Goal: Information Seeking & Learning: Learn about a topic

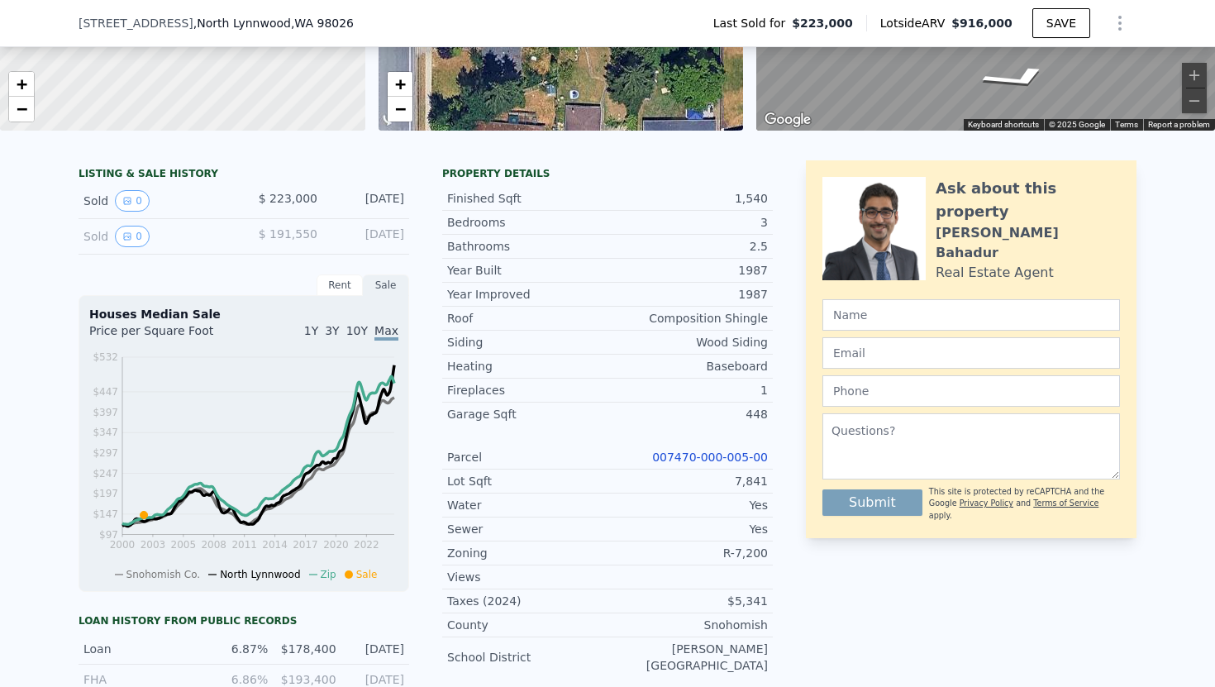
scroll to position [263, 0]
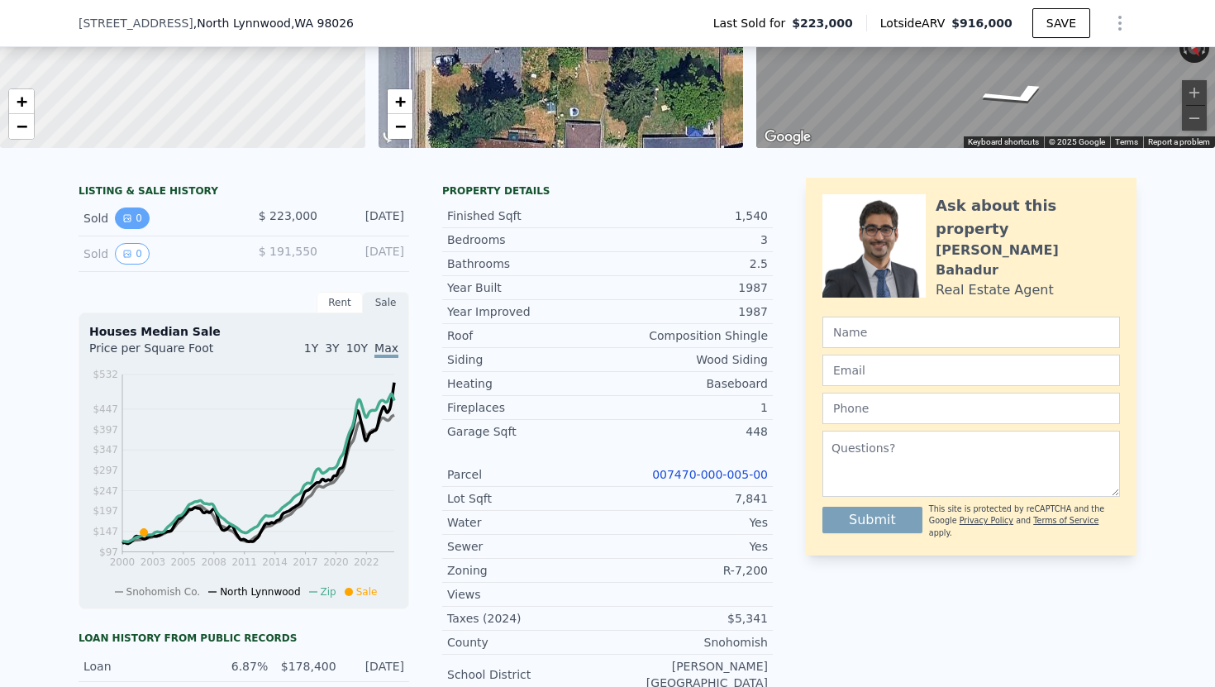
click at [131, 221] on icon "View historical data" at bounding box center [127, 218] width 10 height 10
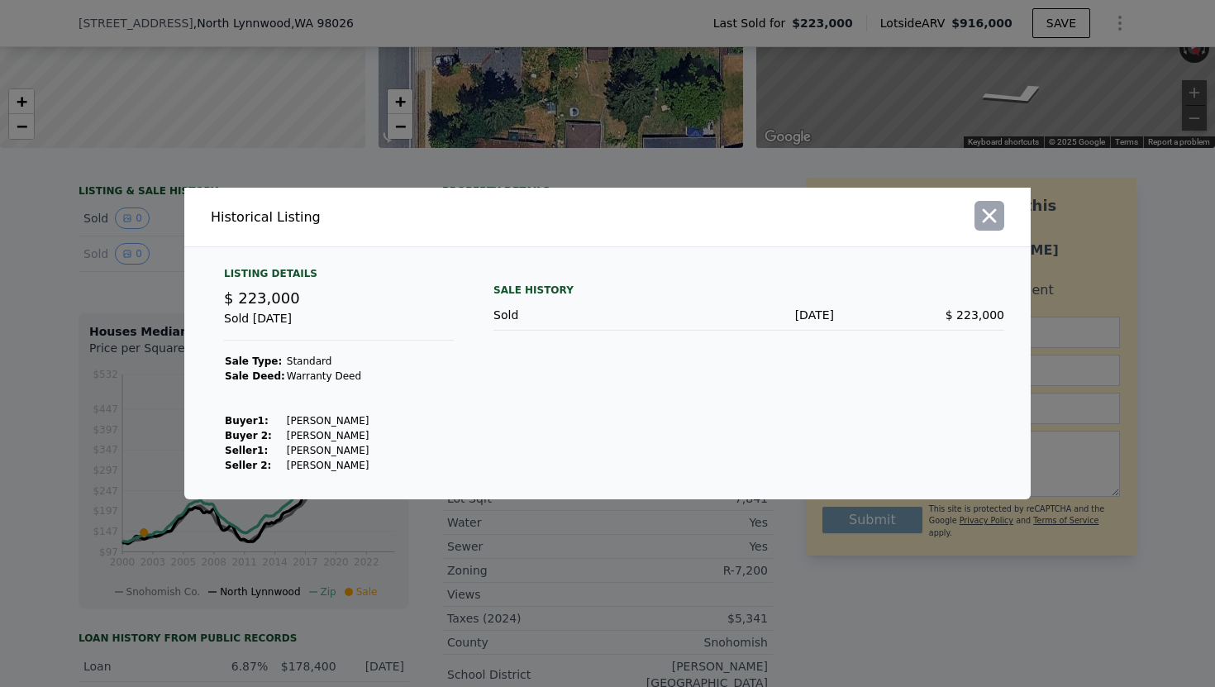
click at [985, 220] on icon "button" at bounding box center [990, 216] width 14 height 14
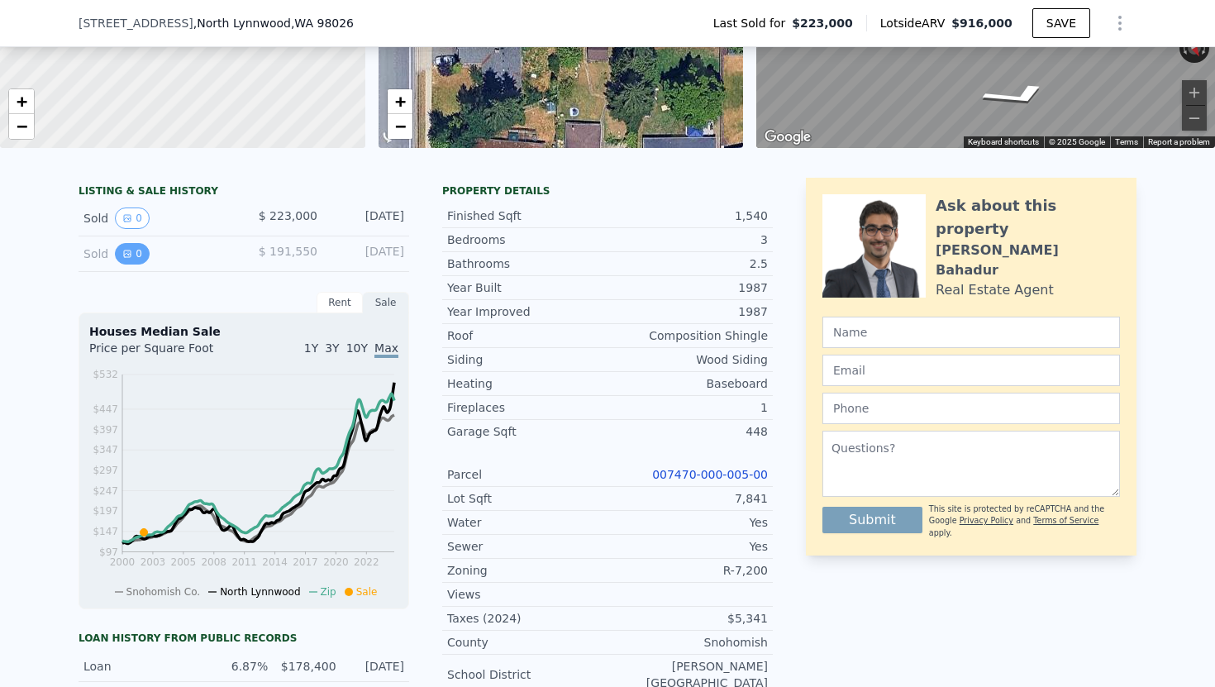
click at [134, 256] on button "0" at bounding box center [132, 253] width 35 height 21
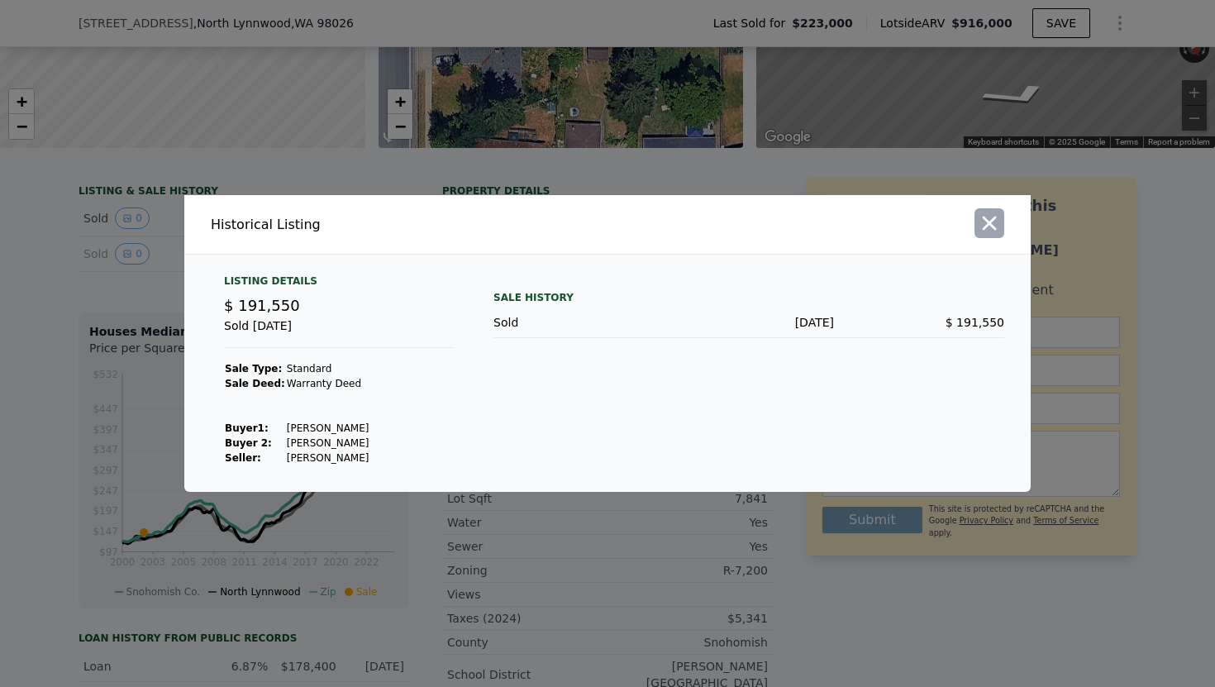
click at [991, 219] on icon "button" at bounding box center [989, 223] width 23 height 23
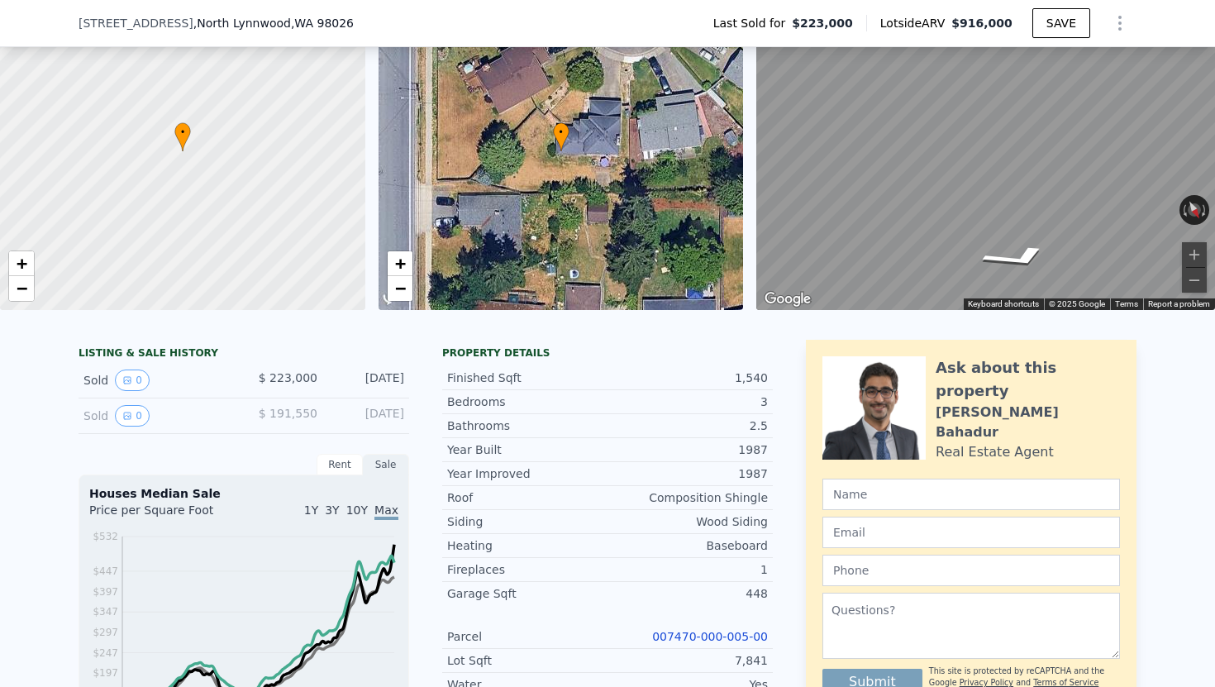
scroll to position [0, 0]
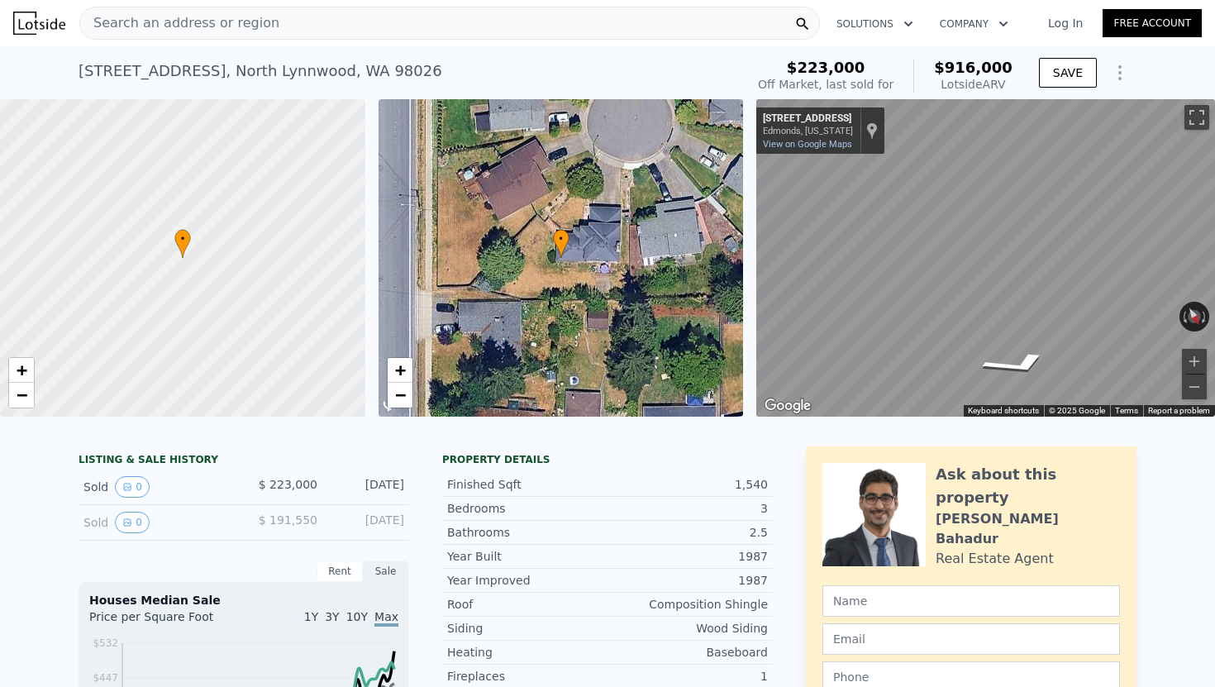
click at [273, 29] on div "Search an address or region" at bounding box center [449, 23] width 741 height 33
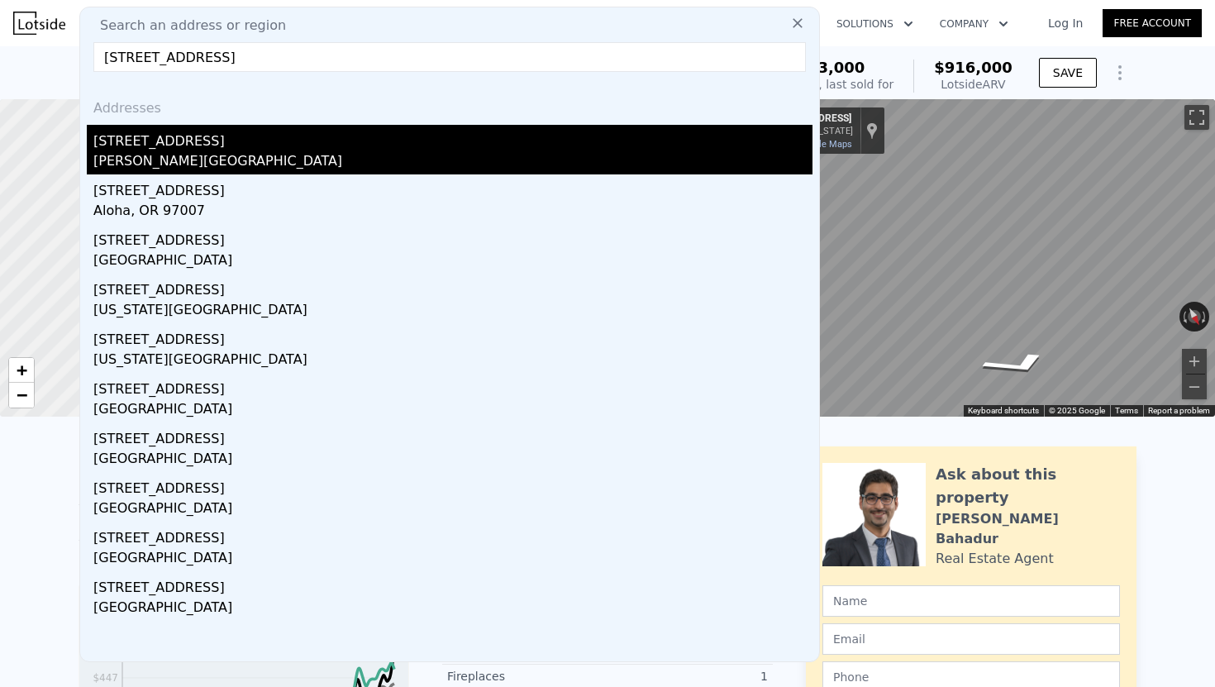
type input "[STREET_ADDRESS]"
click at [168, 152] on div "[PERSON_NAME][GEOGRAPHIC_DATA]" at bounding box center [452, 162] width 719 height 23
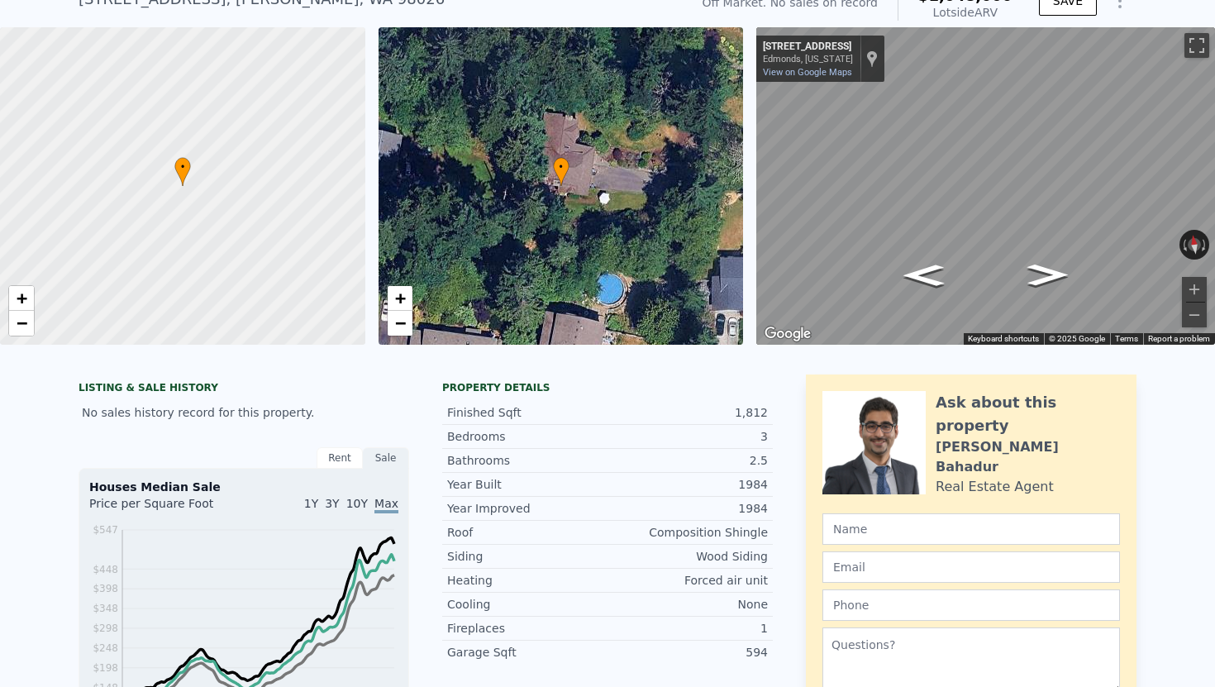
scroll to position [70, 0]
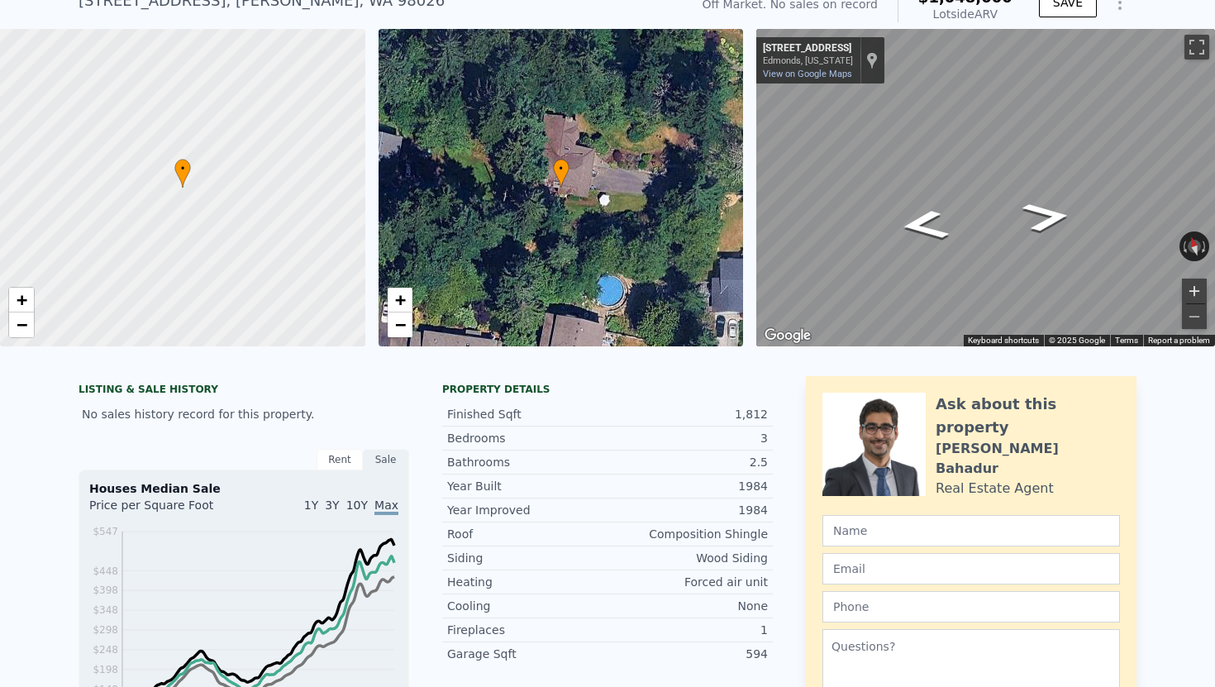
click at [1188, 291] on button "Zoom in" at bounding box center [1194, 291] width 25 height 25
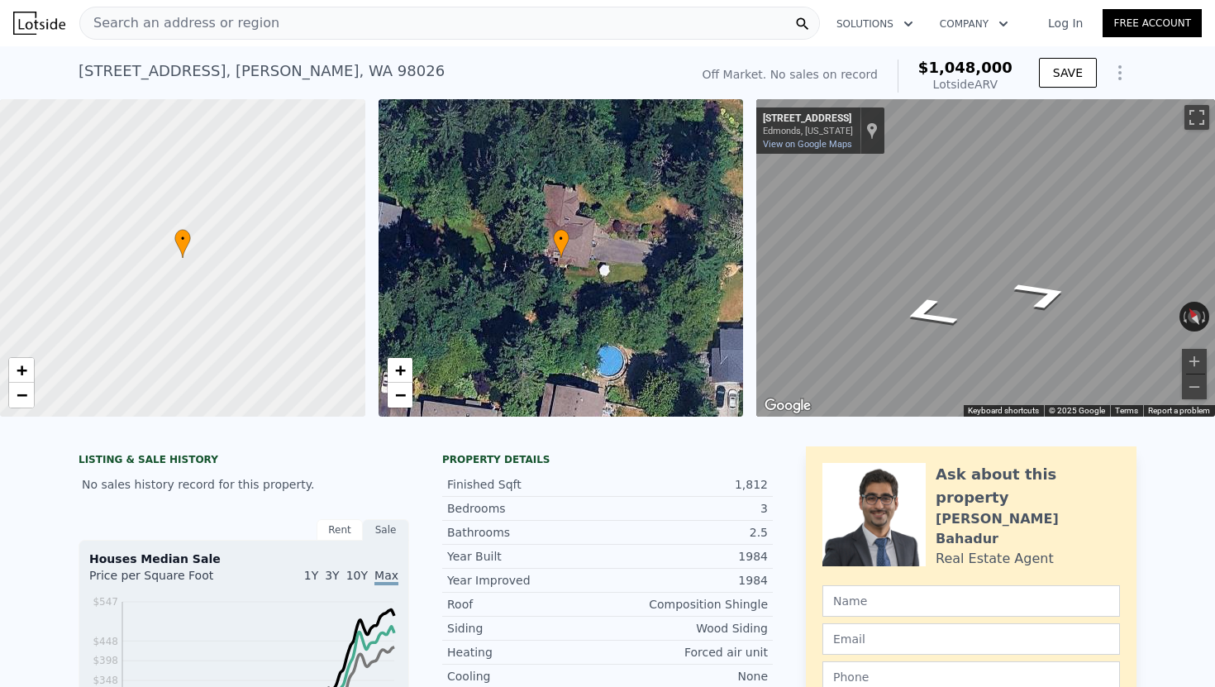
click at [241, 21] on span "Search an address or region" at bounding box center [179, 23] width 199 height 20
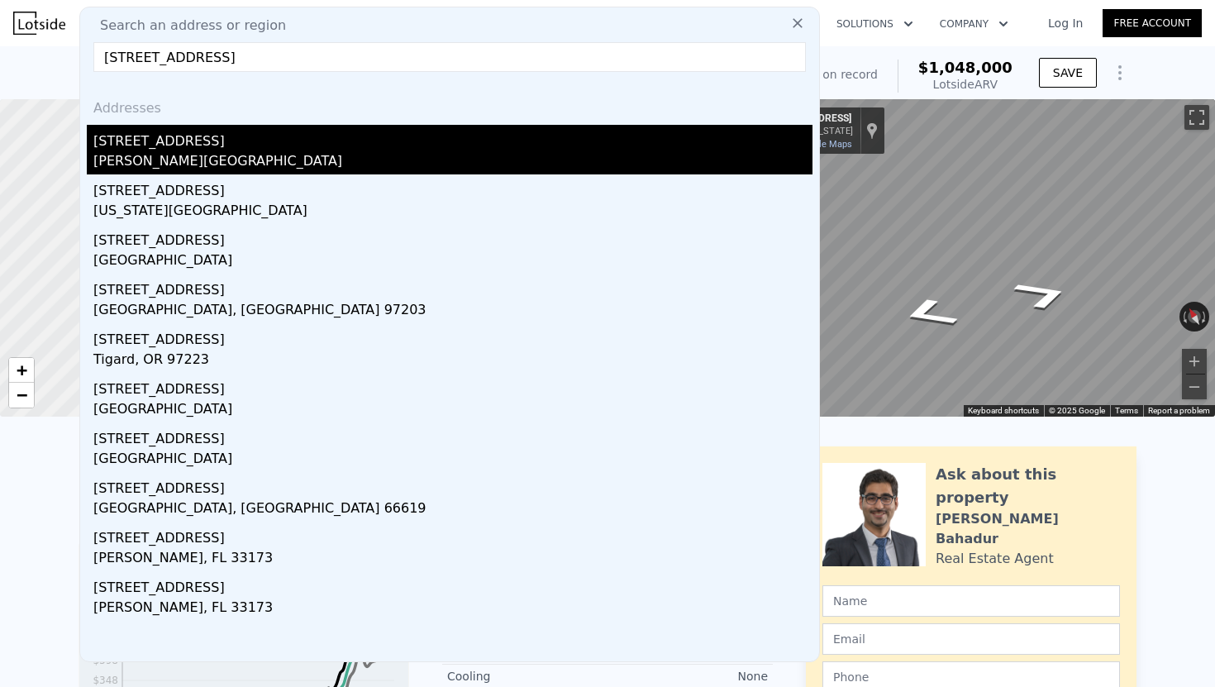
type input "[STREET_ADDRESS]"
click at [179, 152] on div "[PERSON_NAME][GEOGRAPHIC_DATA]" at bounding box center [452, 162] width 719 height 23
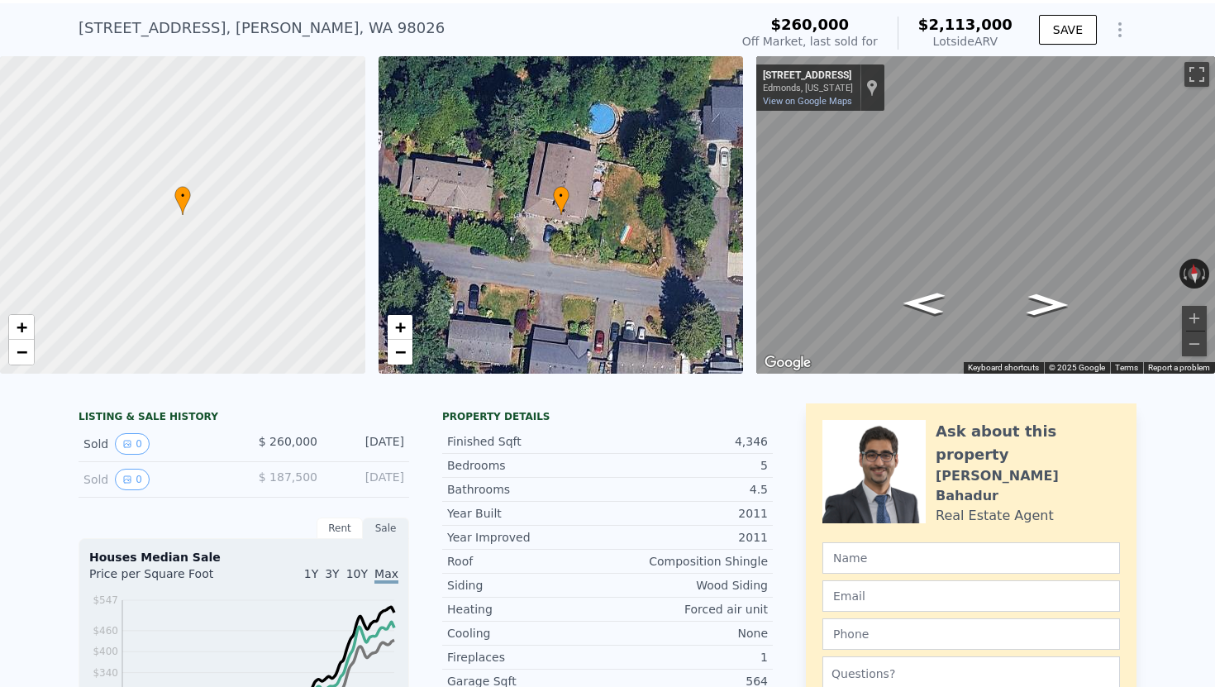
scroll to position [51, 0]
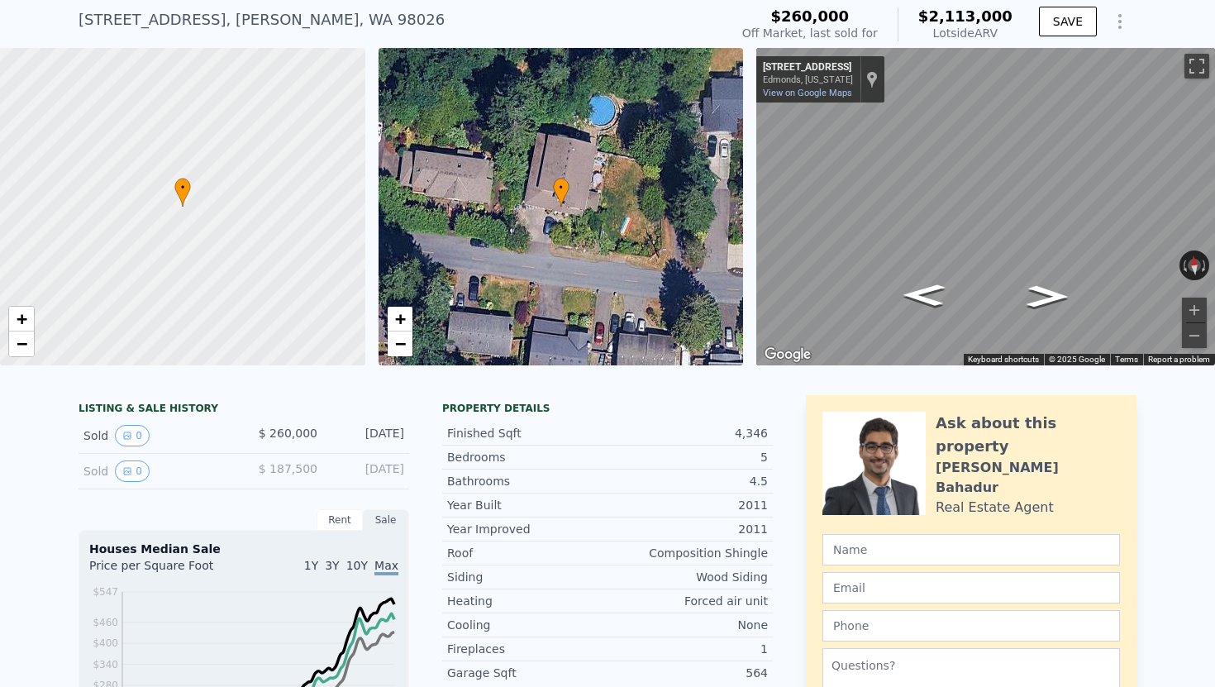
type input "4"
type input "1.75"
type input "2.75"
type input "1536"
type input "2377"
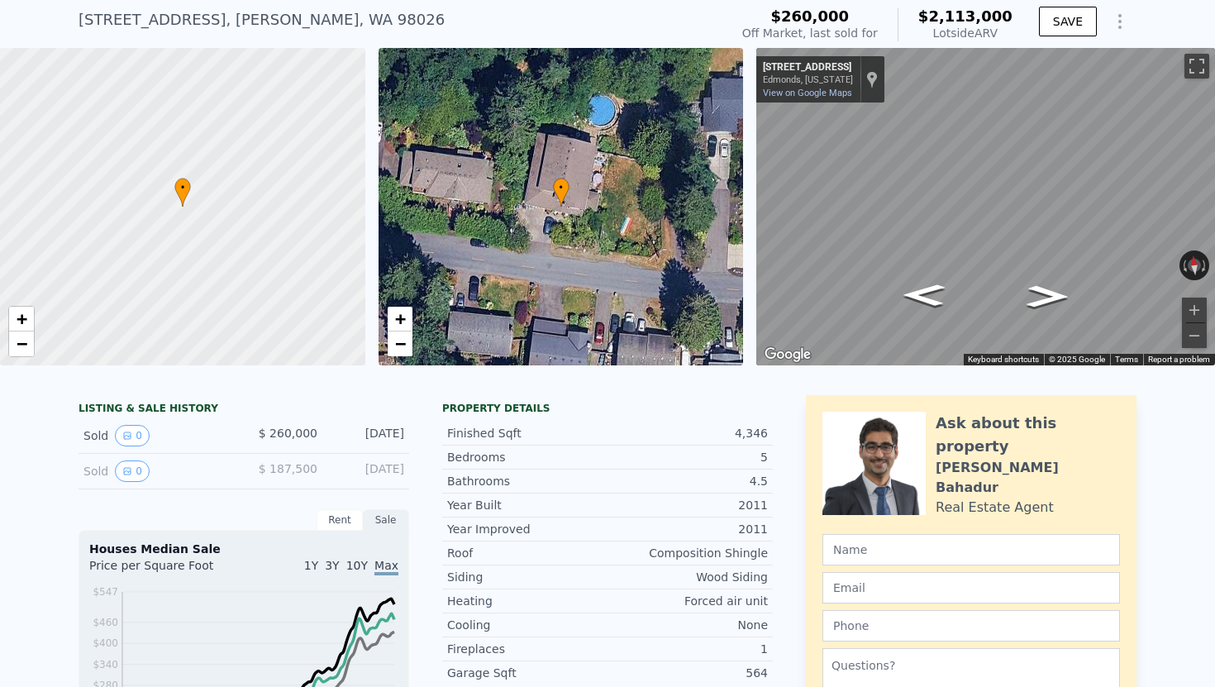
type input "8276"
type input "15682"
type input "$ 1,048,000"
type input "6"
type input "$ 29,999"
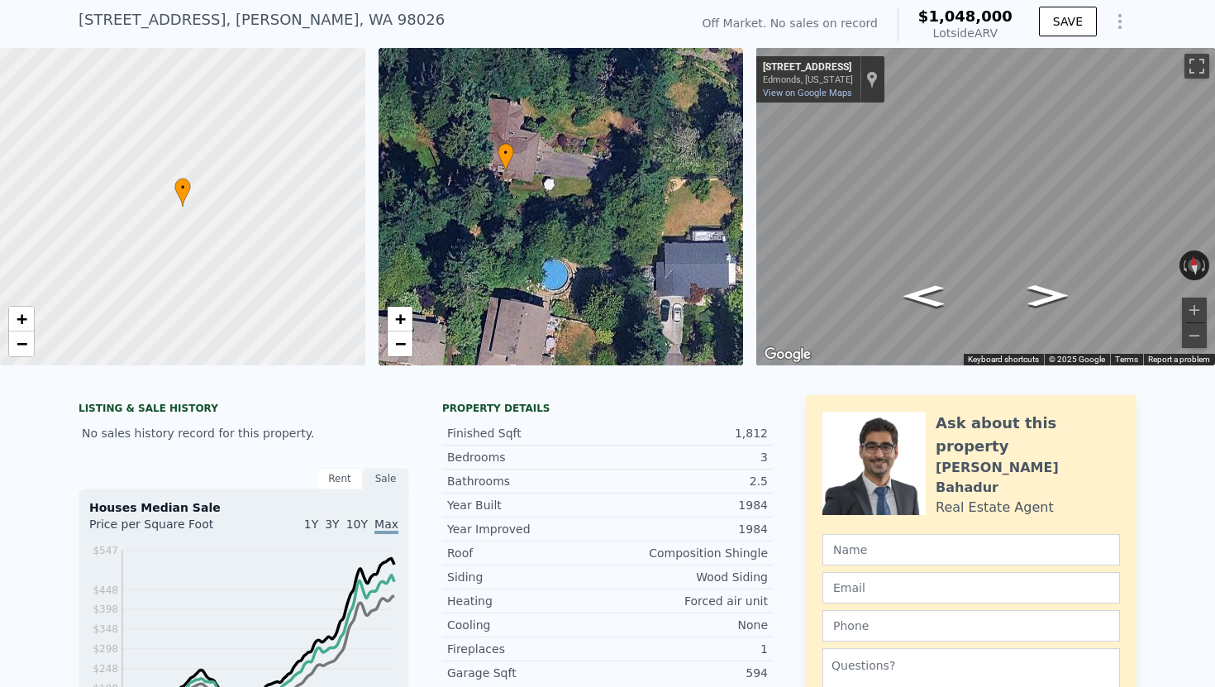
drag, startPoint x: 581, startPoint y: 239, endPoint x: 526, endPoint y: 205, distance: 64.9
click at [526, 205] on div "• + −" at bounding box center [561, 206] width 365 height 317
click at [508, 158] on span "•" at bounding box center [506, 153] width 17 height 15
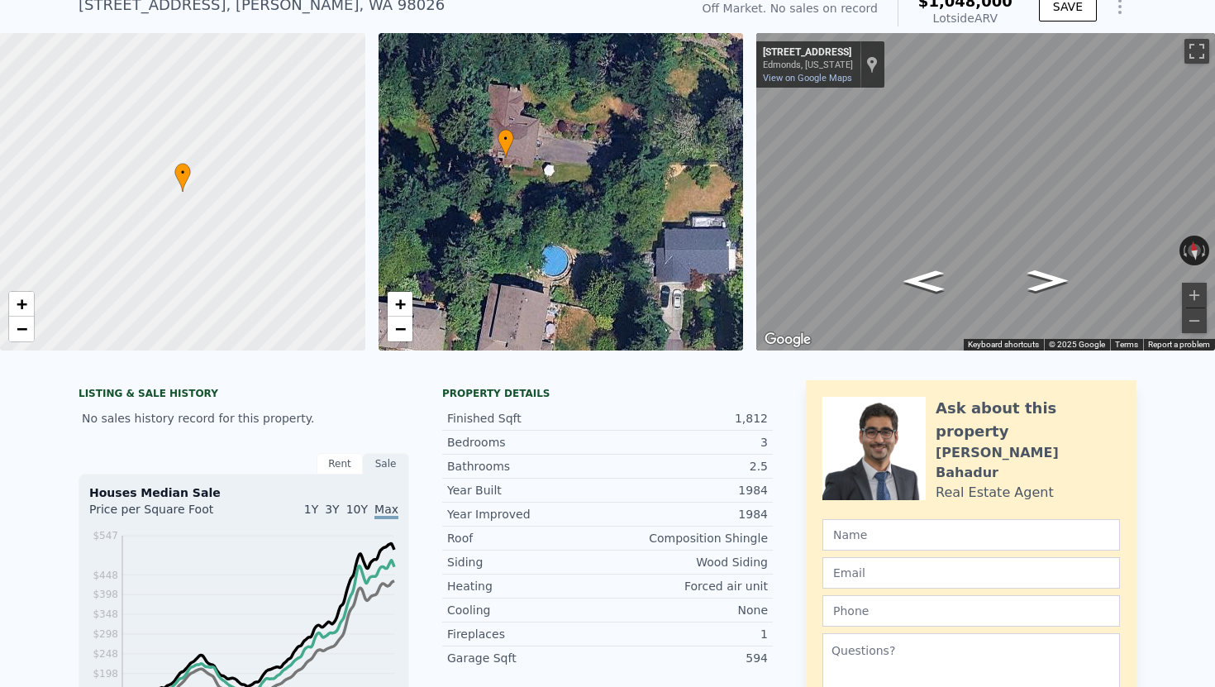
scroll to position [67, 0]
